Goal: Information Seeking & Learning: Learn about a topic

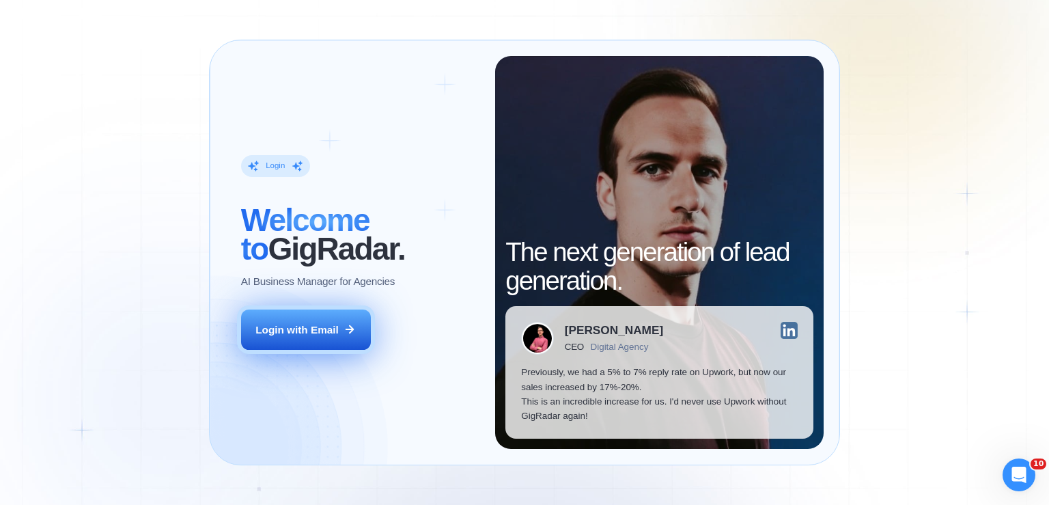
click at [310, 326] on div "Login with Email" at bounding box center [296, 329] width 83 height 14
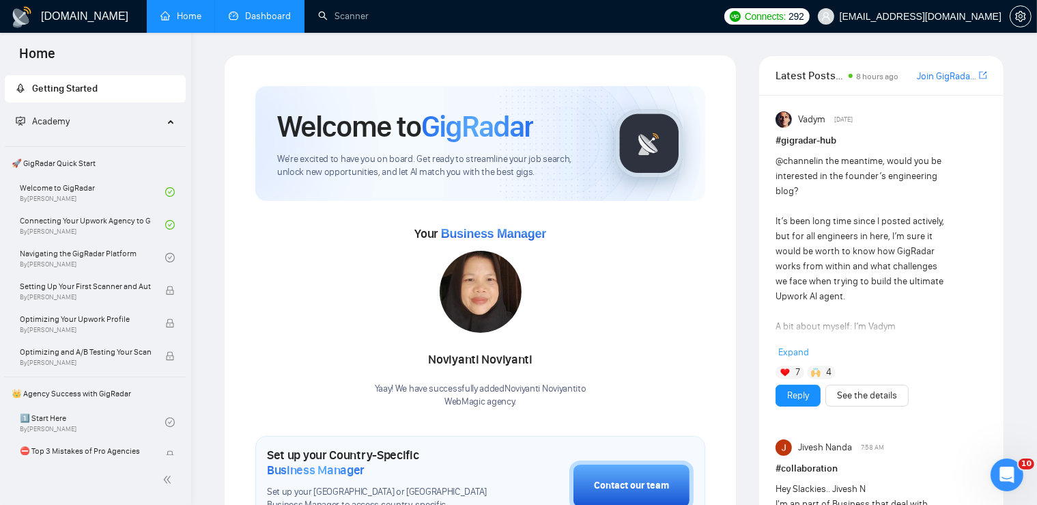
click at [260, 20] on link "Dashboard" at bounding box center [260, 16] width 62 height 12
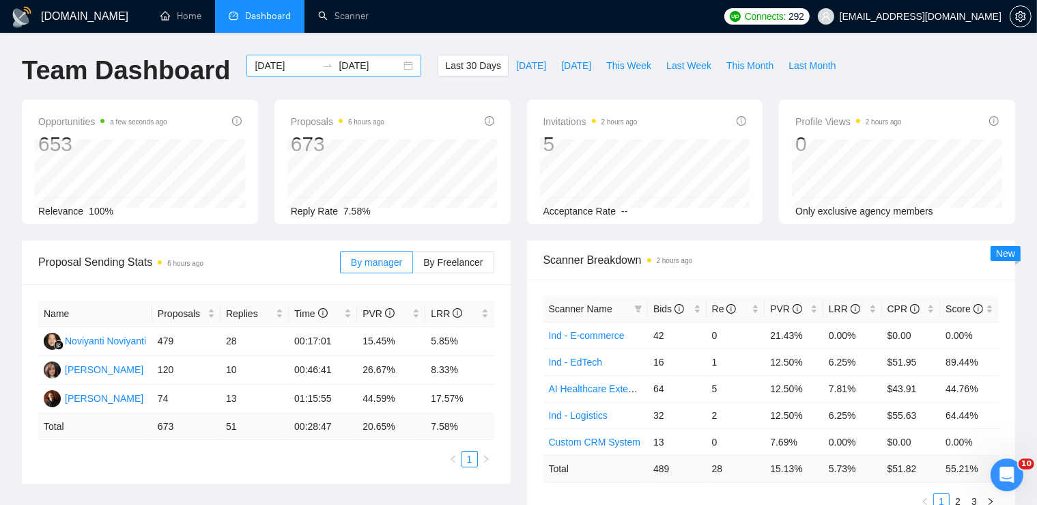
click at [400, 68] on div "[DATE] [DATE]" at bounding box center [333, 66] width 175 height 22
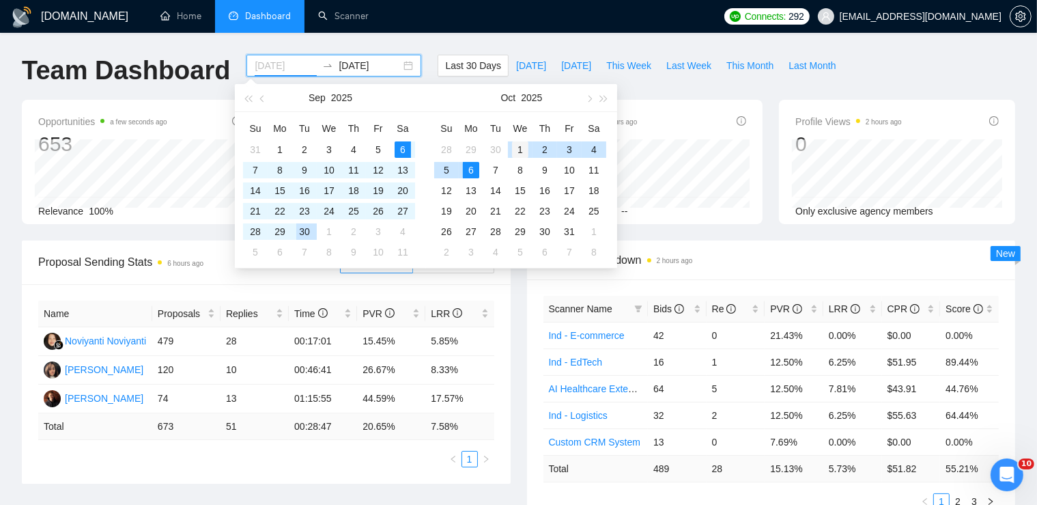
type input "[DATE]"
click at [520, 148] on div "1" at bounding box center [520, 149] width 16 height 16
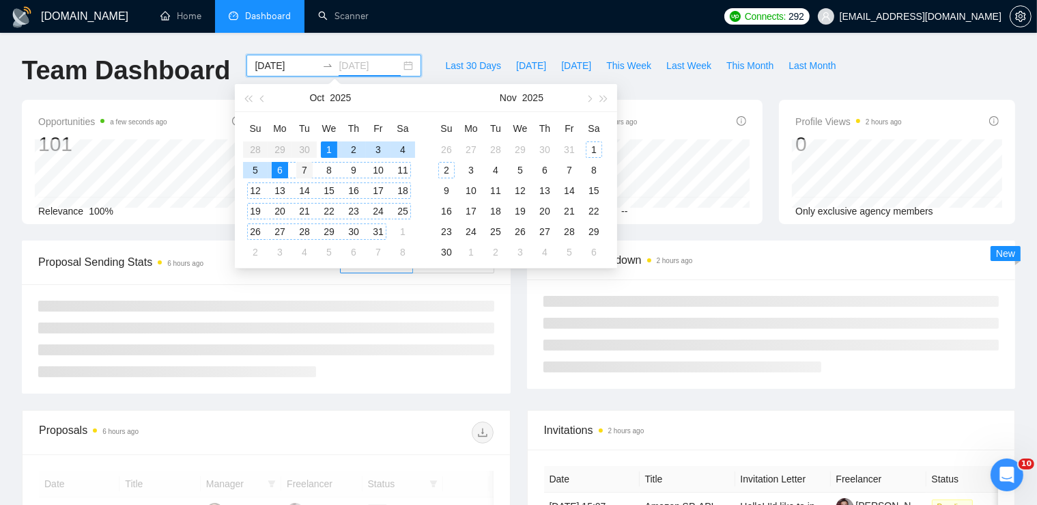
type input "[DATE]"
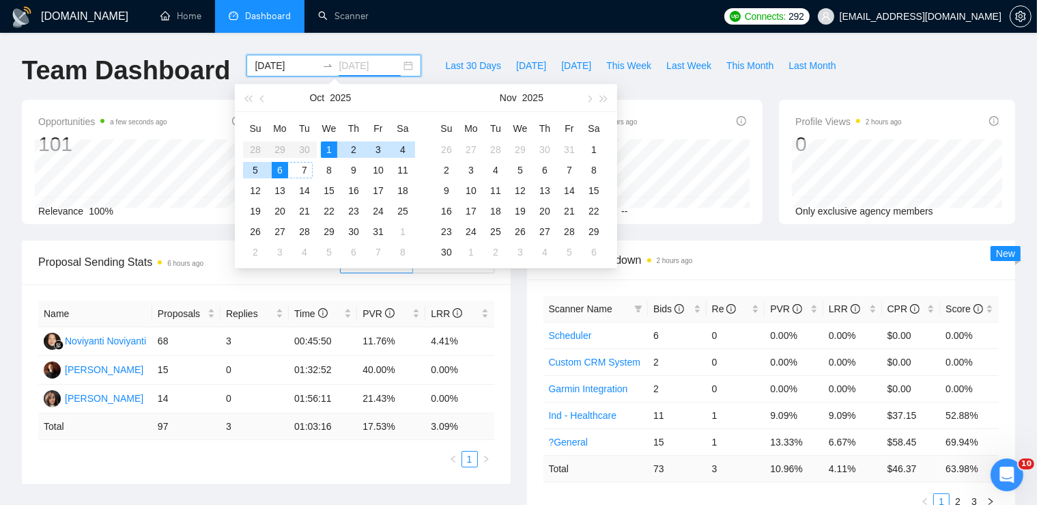
click at [305, 171] on div "7" at bounding box center [304, 170] width 16 height 16
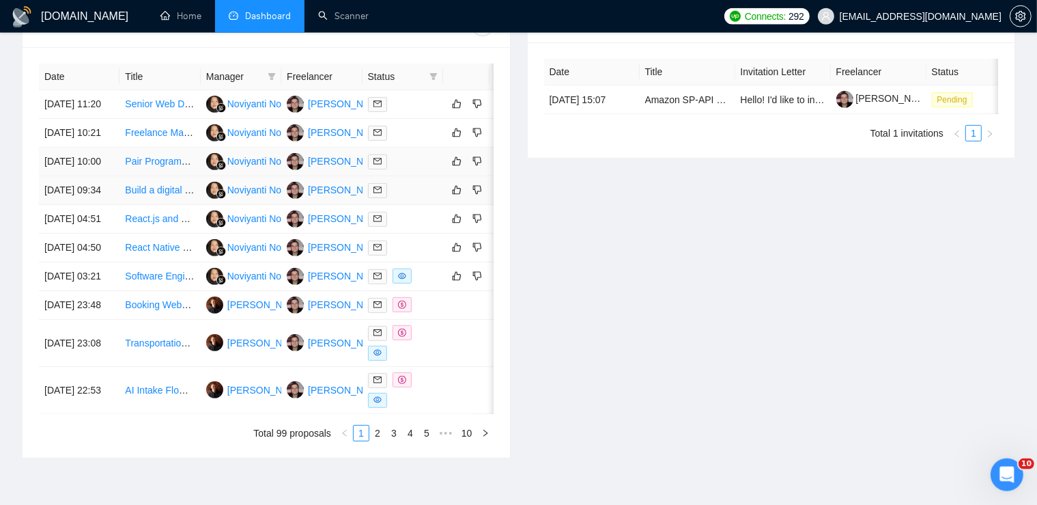
scroll to position [539, 0]
click at [155, 282] on link "Software Engineer – Platform Upgrade & Feature Expansion" at bounding box center [253, 276] width 256 height 11
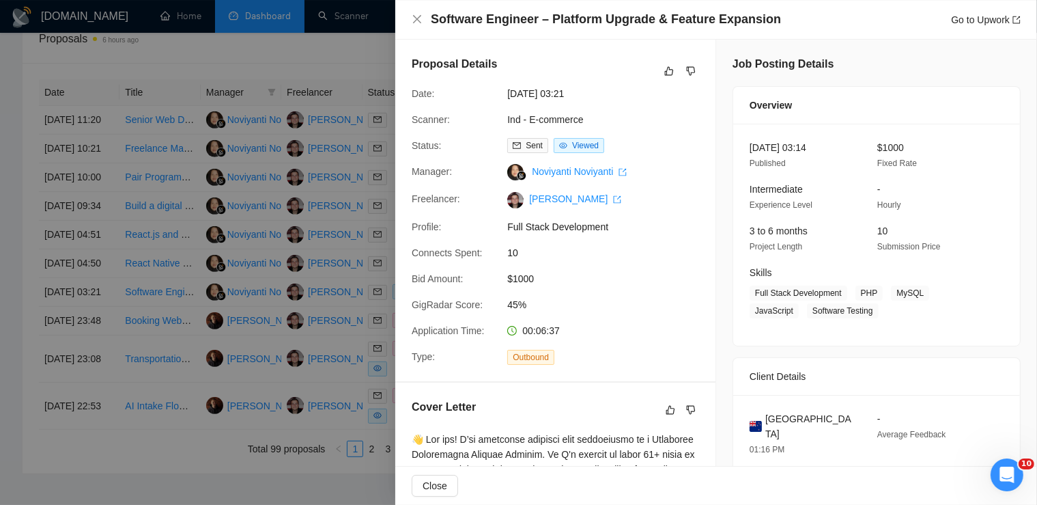
click at [146, 283] on div at bounding box center [518, 252] width 1037 height 505
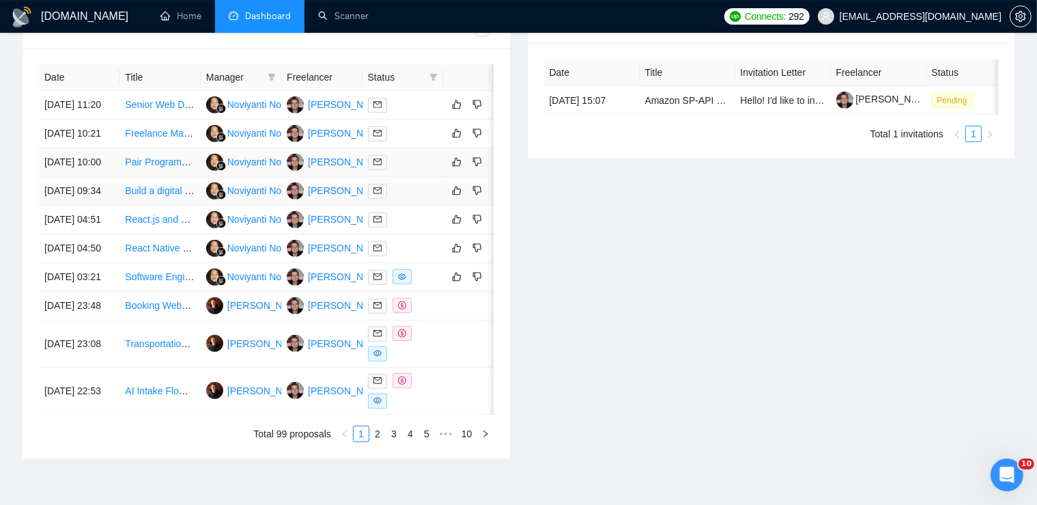
scroll to position [565, 0]
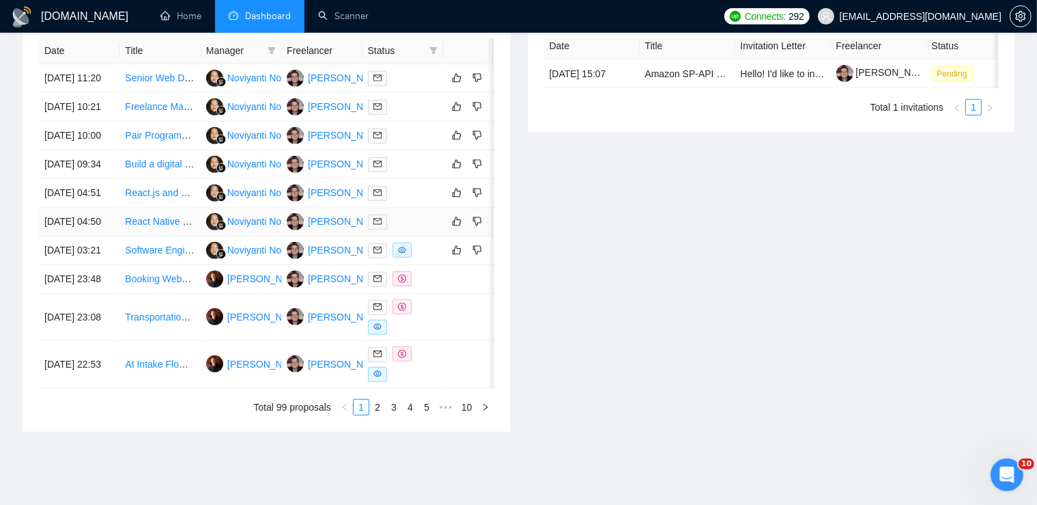
click at [139, 227] on link "React Native + Node.js Developer for On-Demand Delivery App MVP" at bounding box center [271, 221] width 292 height 11
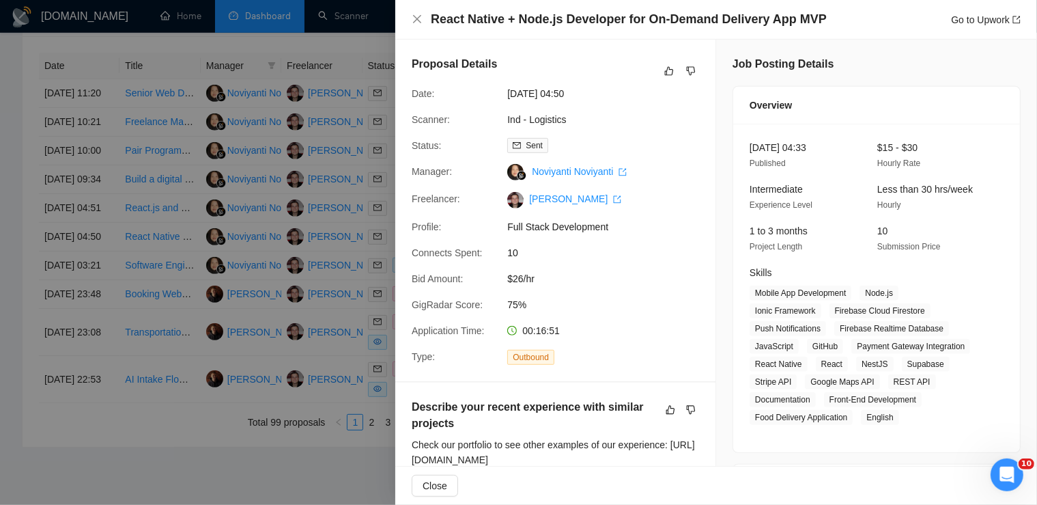
click at [231, 203] on div at bounding box center [518, 252] width 1037 height 505
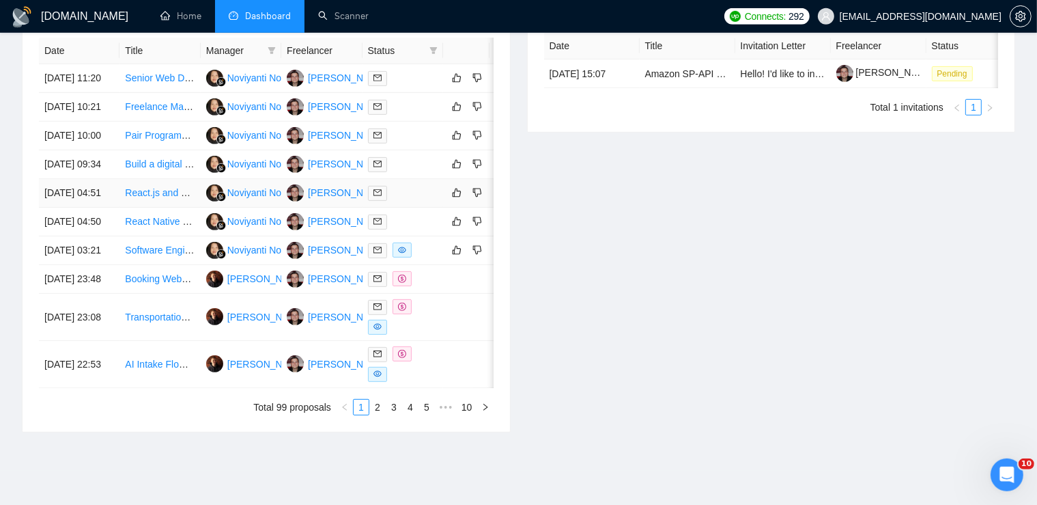
click at [157, 198] on link "React.js and Node.js Developer for Healthcare Product Phase 1" at bounding box center [260, 192] width 270 height 11
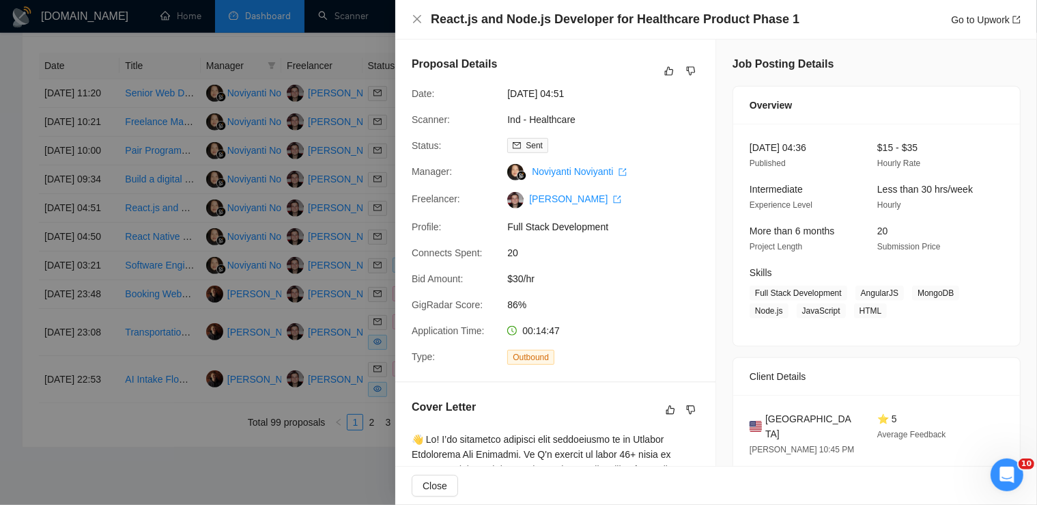
click at [165, 188] on div at bounding box center [518, 252] width 1037 height 505
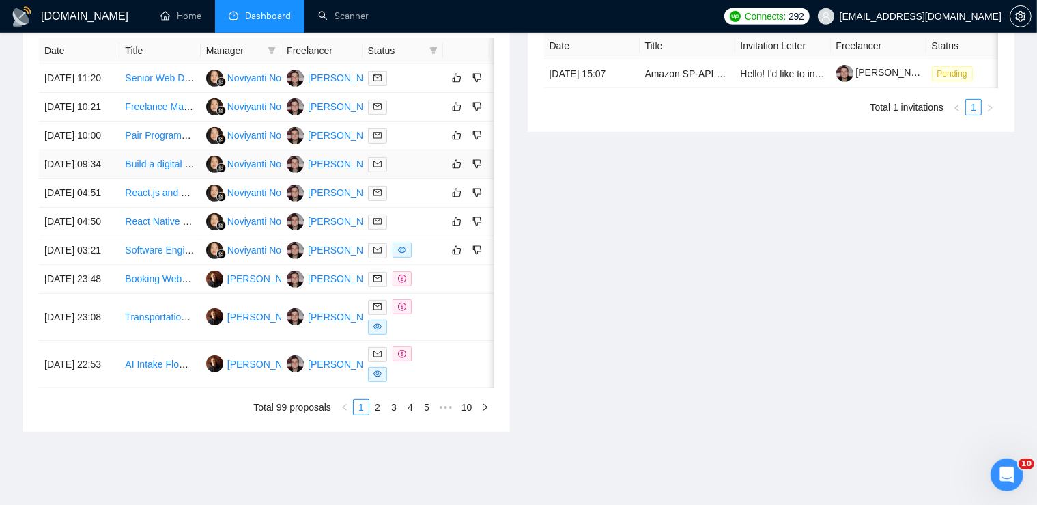
click at [152, 169] on link "Build a digital hub for AAM (eVTOL) industry" at bounding box center [218, 163] width 187 height 11
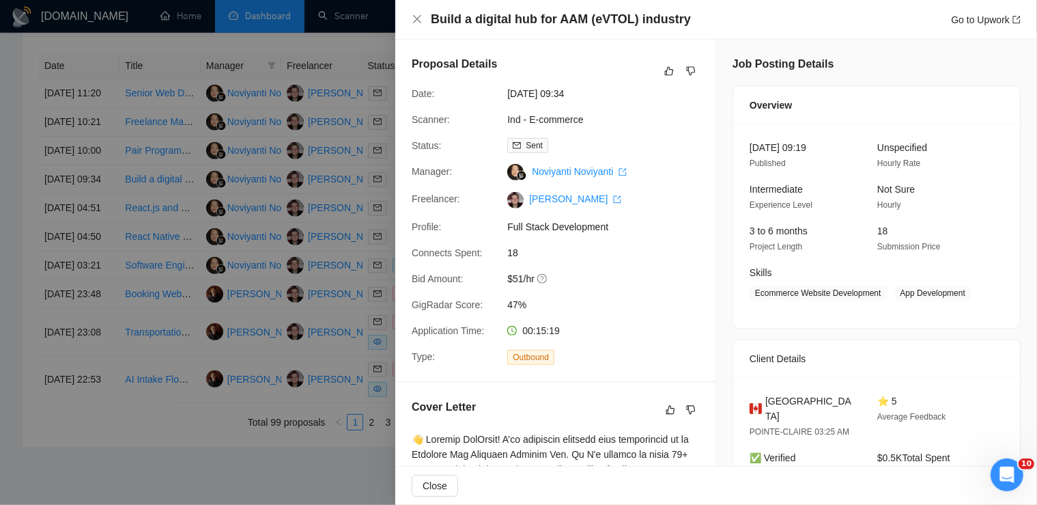
click at [241, 206] on div at bounding box center [518, 252] width 1037 height 505
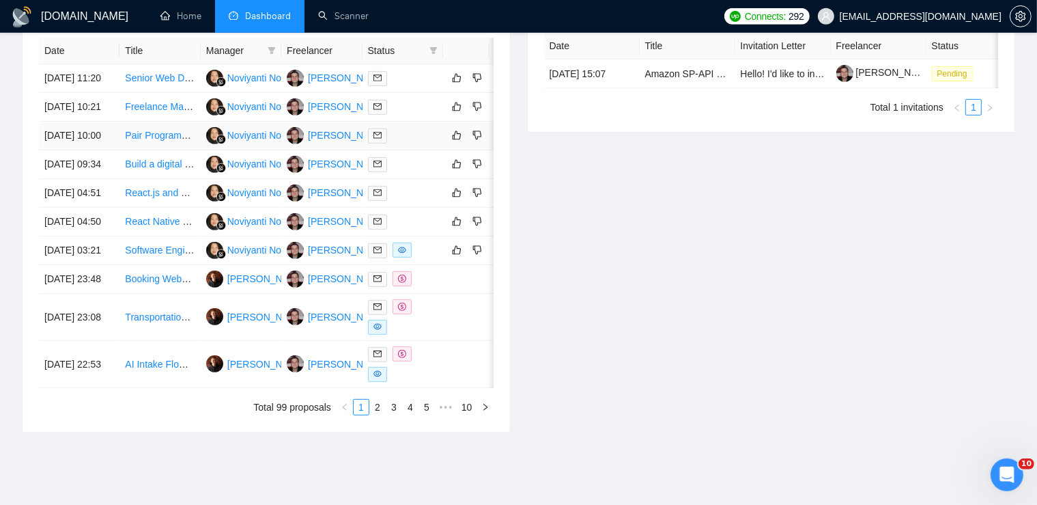
click at [167, 141] on link "Pair Programming for Stripe Integration in Keycloak SaaS Solution" at bounding box center [265, 135] width 281 height 11
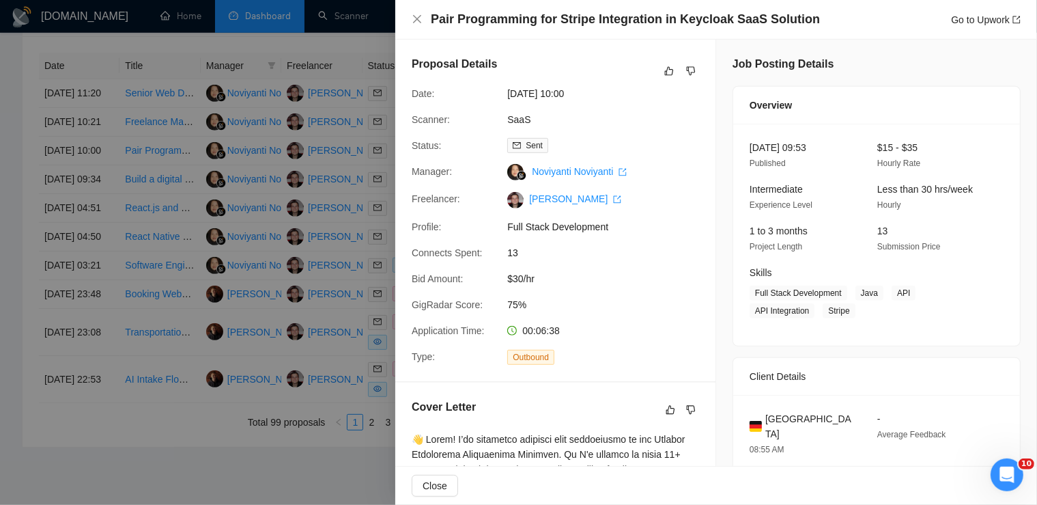
click at [144, 180] on div at bounding box center [518, 252] width 1037 height 505
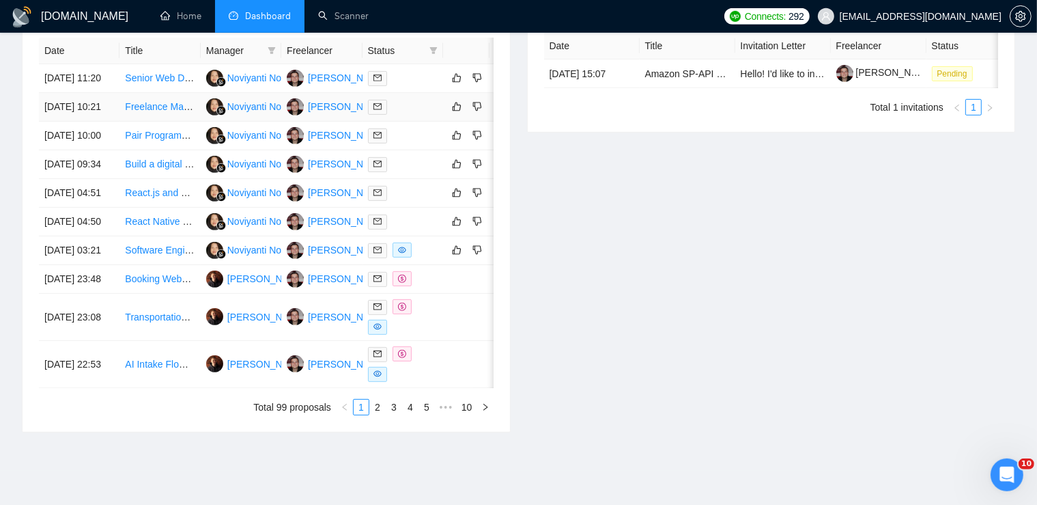
click at [146, 112] on link "Freelance Marketplace Platform Development" at bounding box center [222, 106] width 195 height 11
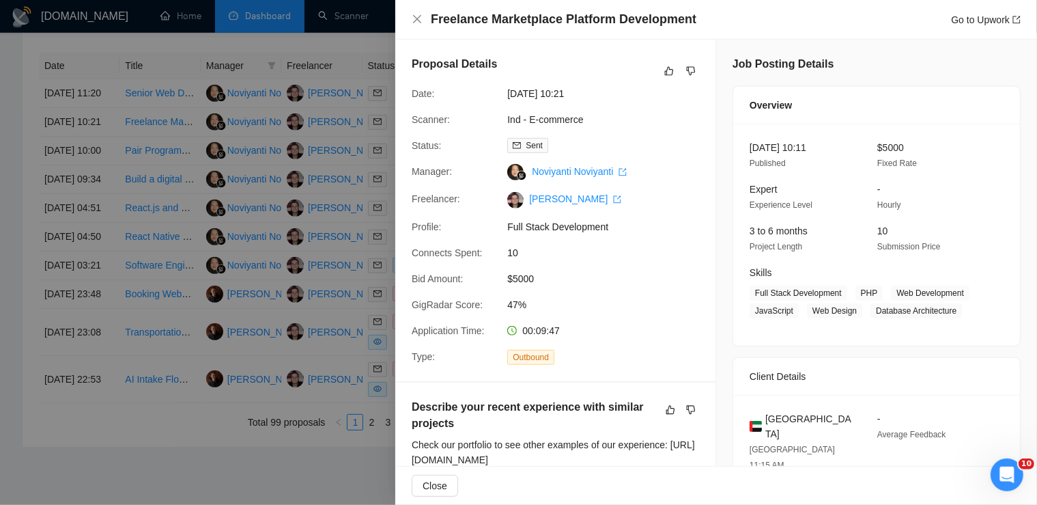
click at [199, 178] on div at bounding box center [518, 252] width 1037 height 505
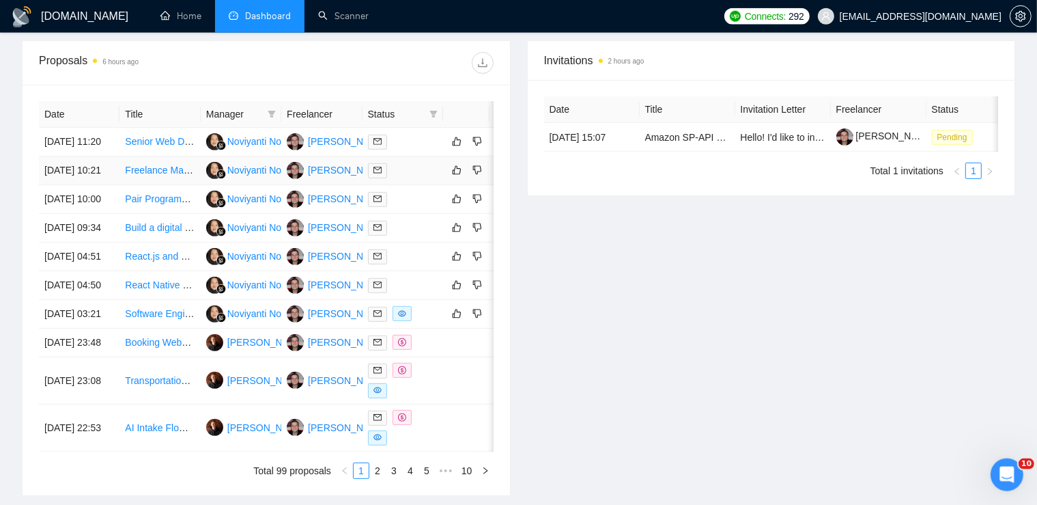
scroll to position [501, 0]
click at [163, 145] on link "Senior Web Developer (Contract, MVP Build) — Own & Ship a New Website" at bounding box center [286, 142] width 323 height 11
